Goal: Share content: Share content

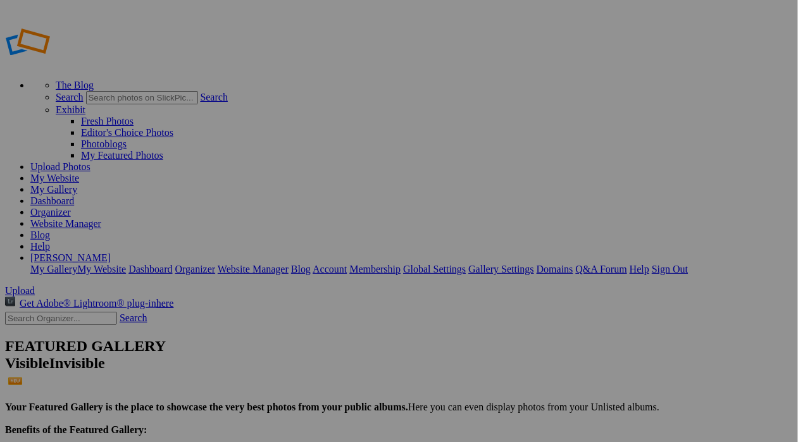
drag, startPoint x: 0, startPoint y: 0, endPoint x: 621, endPoint y: 345, distance: 710.7
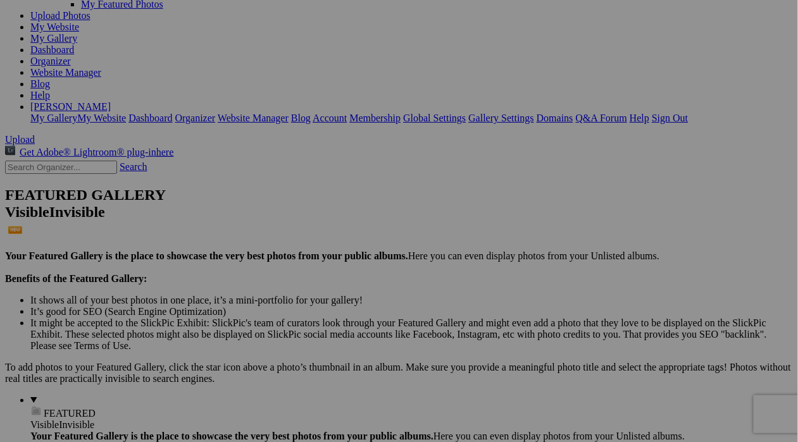
scroll to position [153, 0]
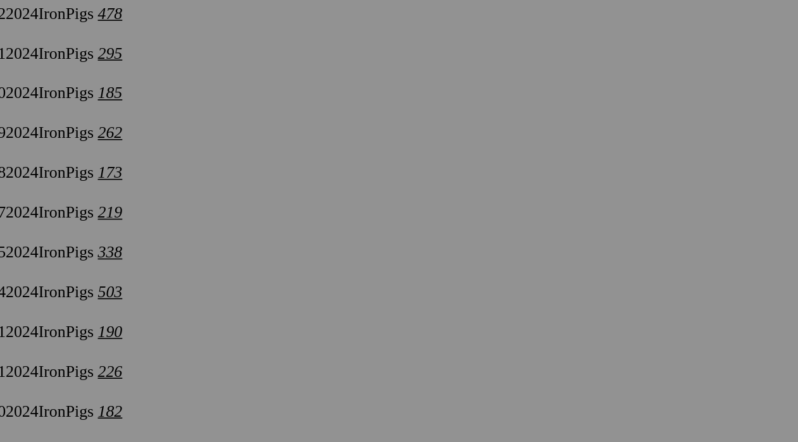
scroll to position [2465, 0]
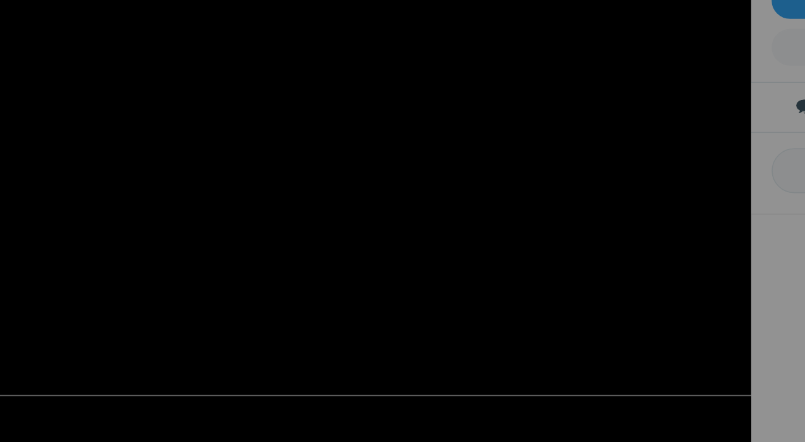
click at [331, 281] on img at bounding box center [289, 220] width 578 height 385
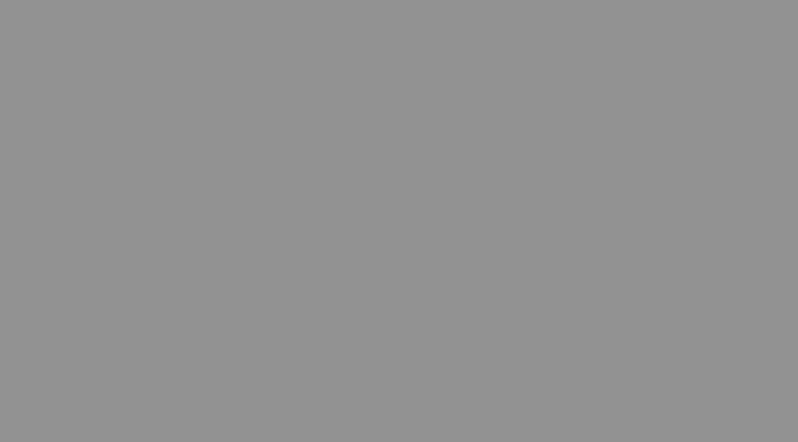
scroll to position [3602, 0]
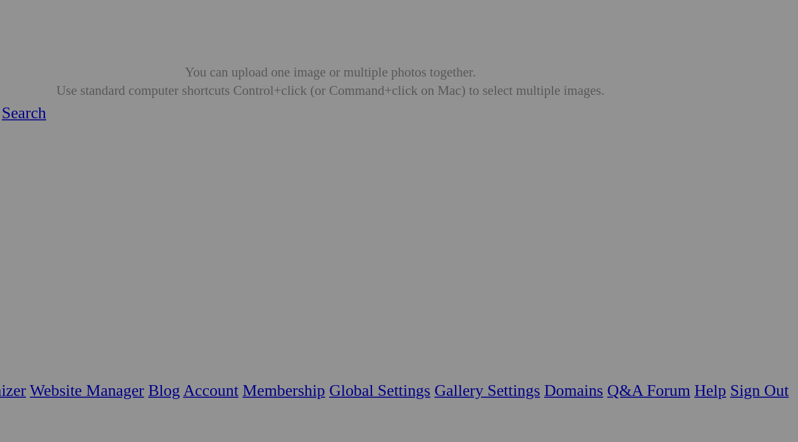
scroll to position [0, 0]
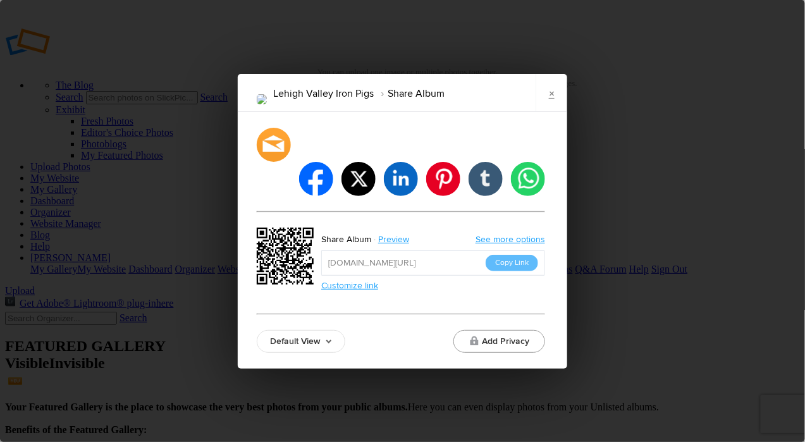
click at [509, 330] on button "Add Privacy" at bounding box center [500, 341] width 92 height 23
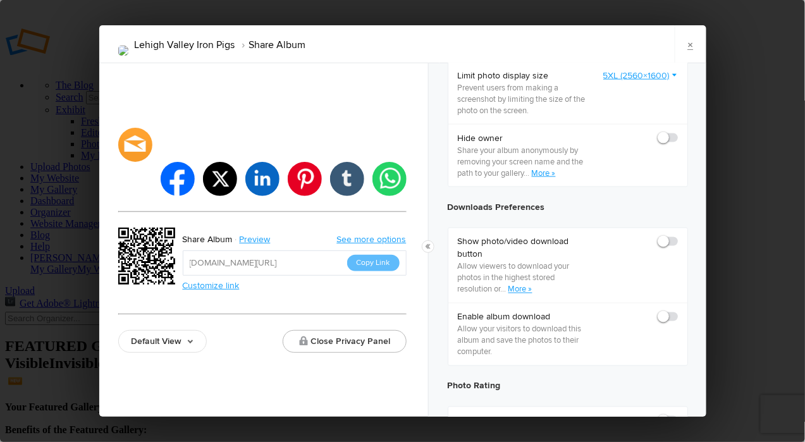
scroll to position [529, 0]
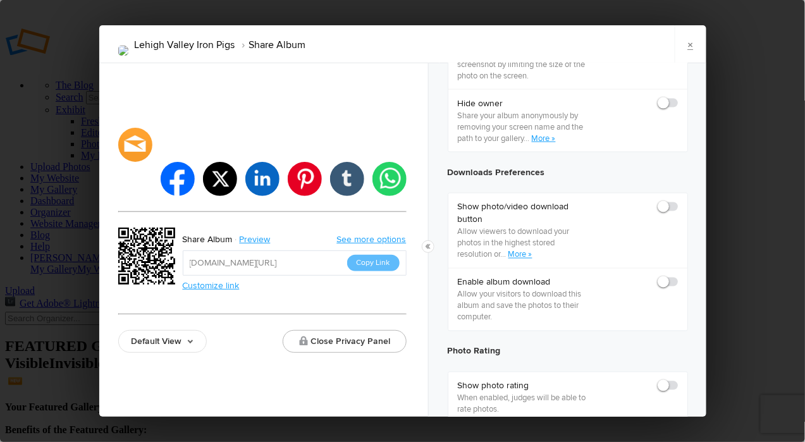
click at [671, 204] on div "Show photo/video download button Allow viewers to download your photos in the h…" at bounding box center [567, 231] width 239 height 75
click at [678, 201] on span at bounding box center [678, 201] width 0 height 0
click at [677, 201] on input "checkbox" at bounding box center [677, 201] width 1 height 1
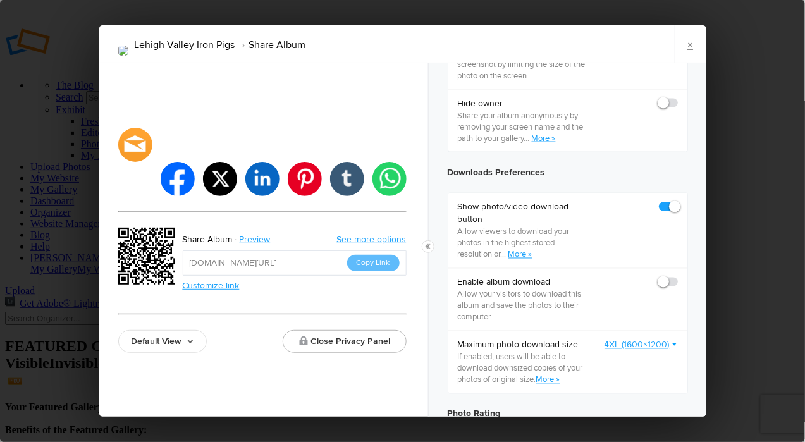
checkbox input "true"
click at [678, 276] on span at bounding box center [678, 276] width 0 height 0
click at [677, 276] on input "checkbox" at bounding box center [677, 276] width 1 height 1
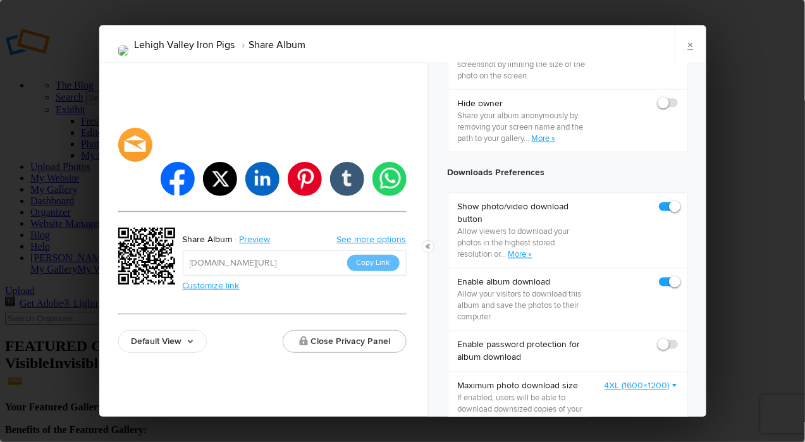
checkbox input "true"
click at [357, 330] on button "Close Privacy Panel" at bounding box center [345, 341] width 124 height 23
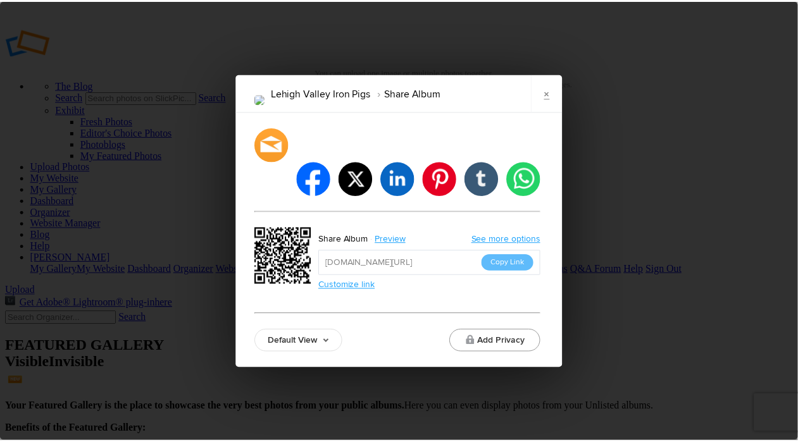
scroll to position [0, 0]
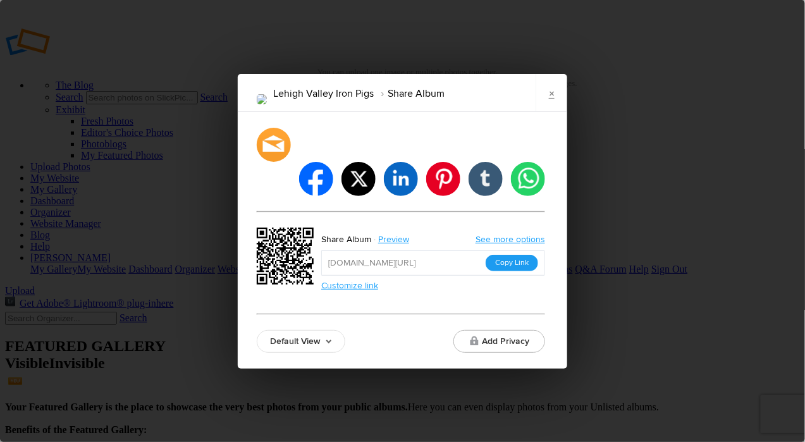
click at [504, 255] on button "Copy Link" at bounding box center [512, 263] width 53 height 16
click at [551, 112] on link "×" at bounding box center [552, 93] width 32 height 38
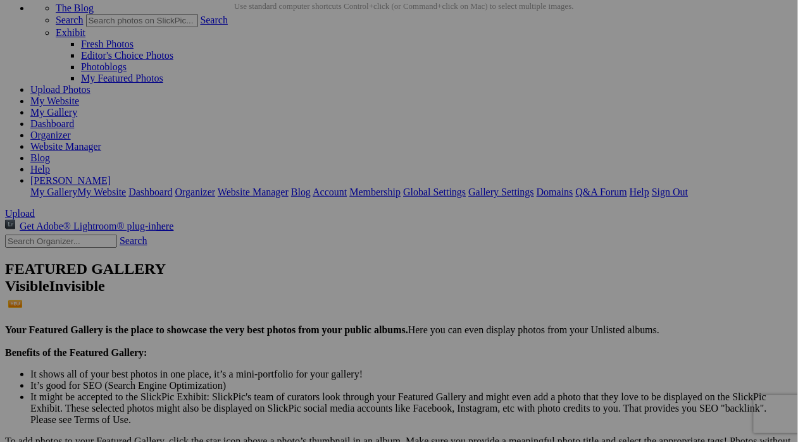
scroll to position [78, 0]
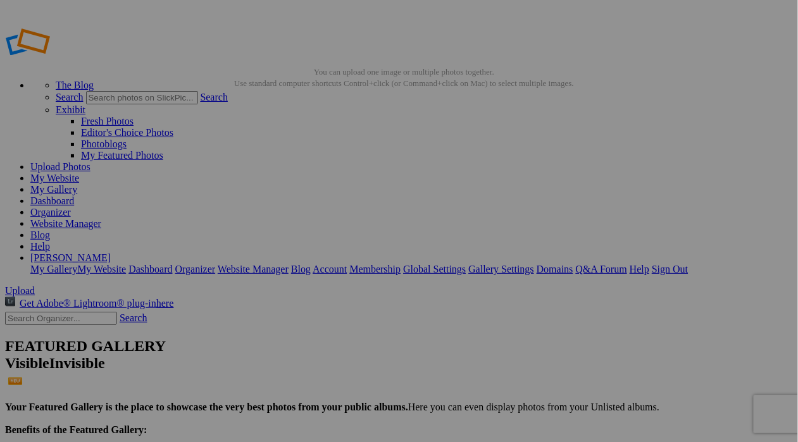
type input "08212025IronPigs"
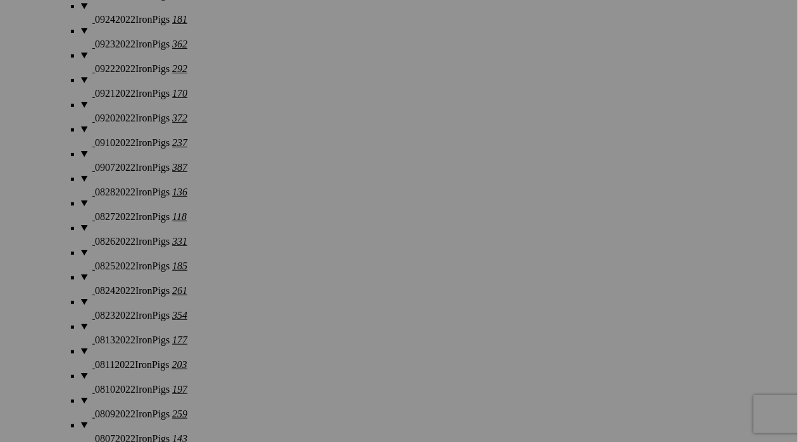
scroll to position [5052, 0]
